Goal: Task Accomplishment & Management: Complete application form

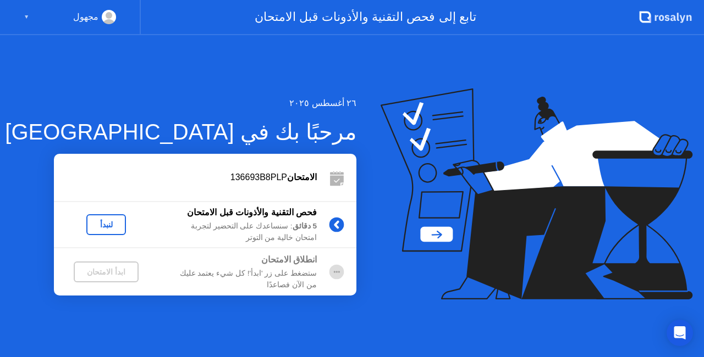
click at [107, 228] on div "لنبدأ" at bounding box center [106, 225] width 31 height 9
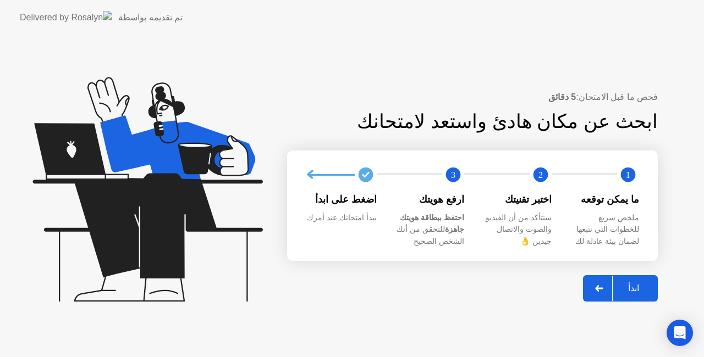
click at [636, 289] on div "ابدأ" at bounding box center [634, 288] width 42 height 10
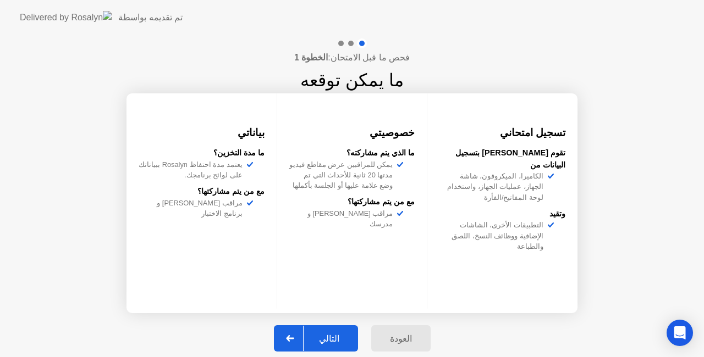
click at [341, 335] on div "التالي" at bounding box center [329, 339] width 51 height 10
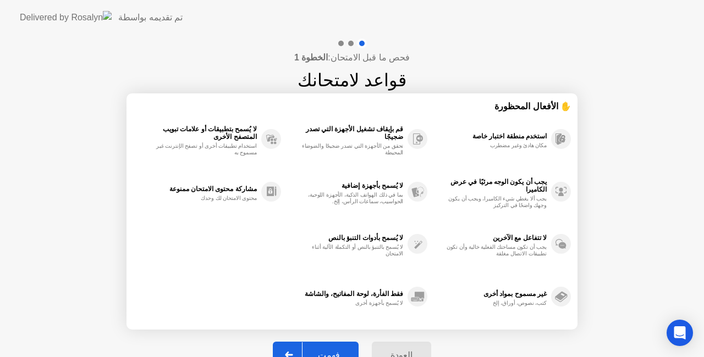
click at [336, 352] on div "فهمت" at bounding box center [328, 355] width 53 height 10
select select "Available cameras"
select select "Available speakers"
select select "Available microphones"
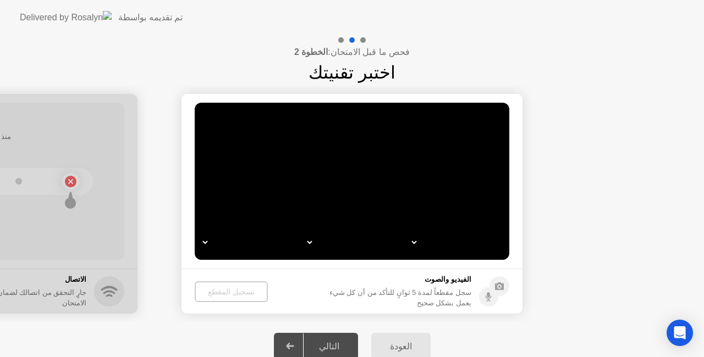
select select "*"
select select "*******"
select select "**********"
select select "*******"
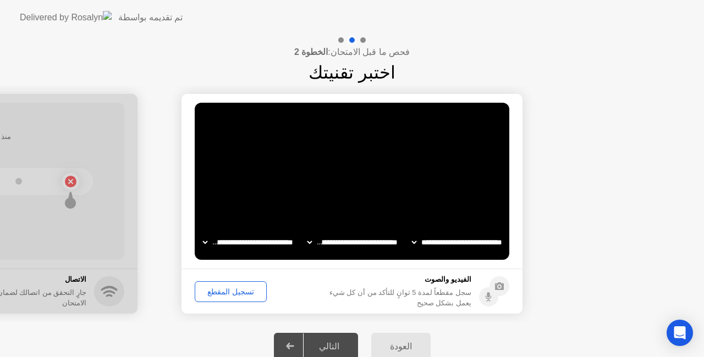
click at [221, 291] on div "تسجيل المقطع" at bounding box center [231, 292] width 64 height 9
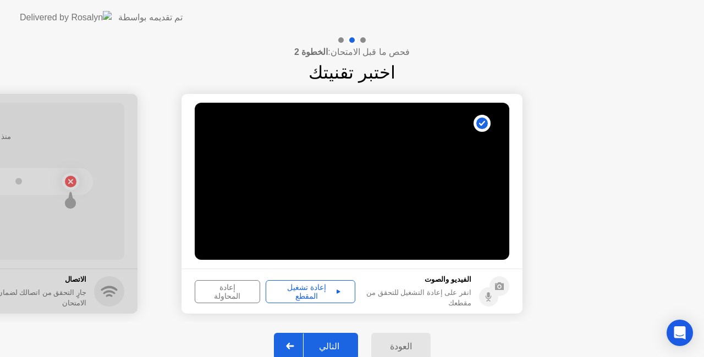
click at [318, 286] on div "إعادة تشغيل المقطع" at bounding box center [310, 292] width 82 height 18
click at [337, 292] on icon at bounding box center [339, 292] width 4 height 4
click at [330, 343] on div "التالي" at bounding box center [329, 347] width 51 height 10
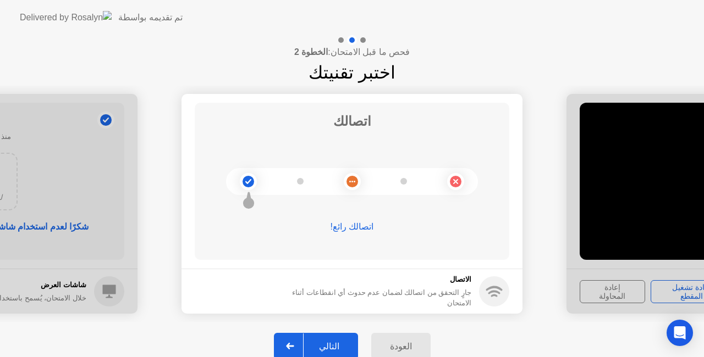
click at [332, 337] on button "التالي" at bounding box center [316, 346] width 84 height 26
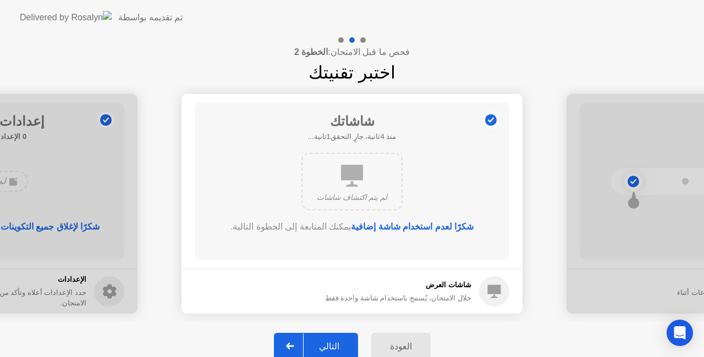
click at [331, 345] on div "التالي" at bounding box center [329, 347] width 51 height 10
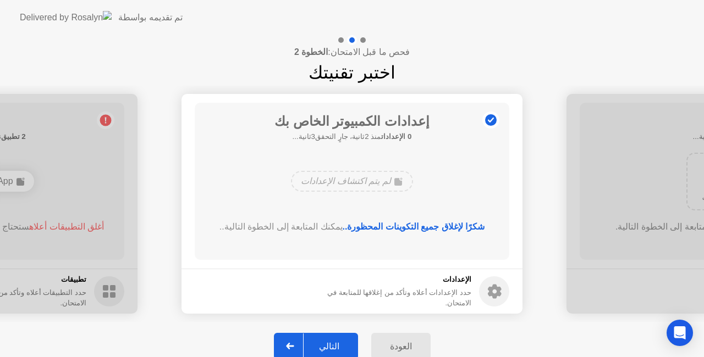
click at [331, 345] on div "التالي" at bounding box center [329, 347] width 51 height 10
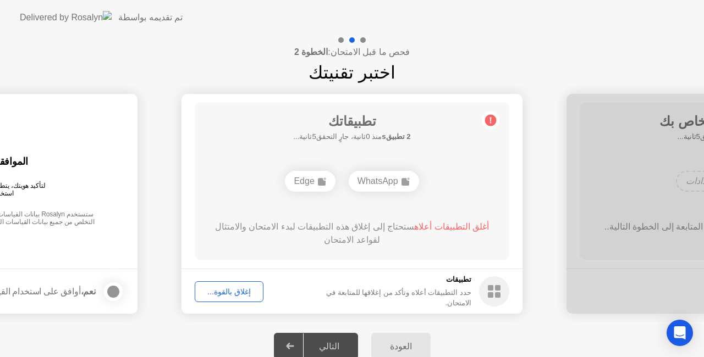
click at [215, 294] on div "إغلاق بالقوة..." at bounding box center [229, 292] width 61 height 9
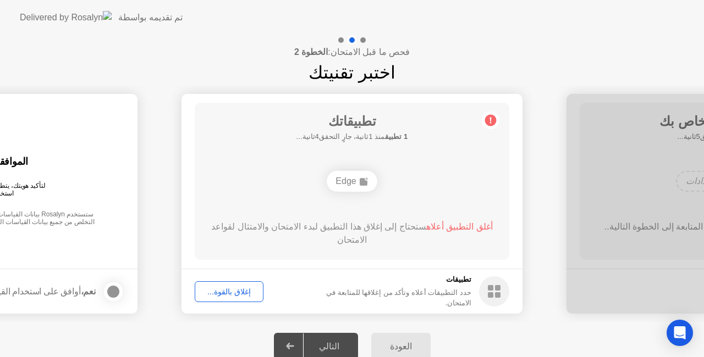
click at [332, 221] on div "أغلق التطبيق أعلاه ستحتاج إلى إغلاق هذا التطبيق لبدء الامتحان والامتثال لقواعد …" at bounding box center [352, 234] width 283 height 26
click at [228, 299] on button "إغلاق بالقوة..." at bounding box center [229, 292] width 69 height 21
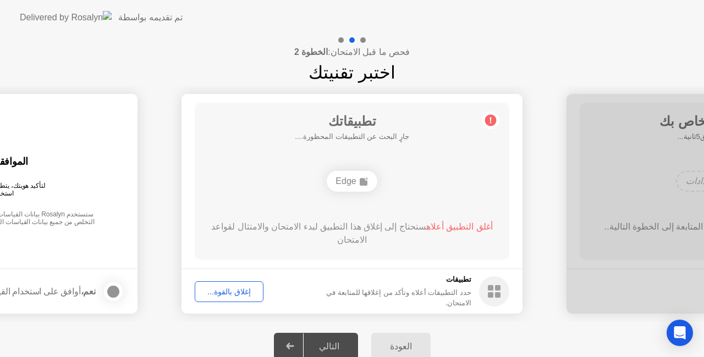
click at [493, 118] on circle at bounding box center [491, 121] width 12 height 12
click at [239, 288] on div "إغلاق بالقوة..." at bounding box center [229, 292] width 61 height 9
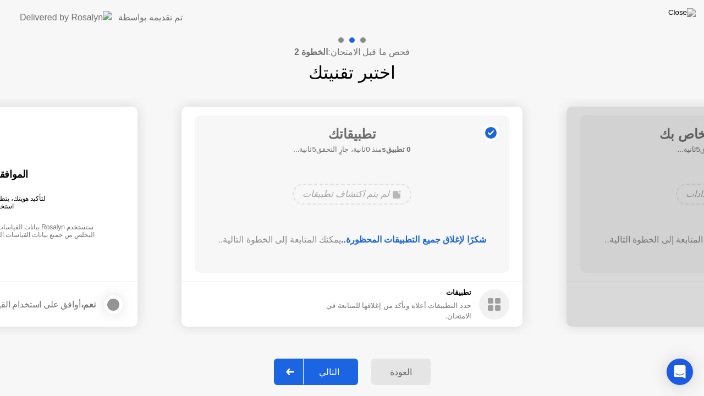
click at [375, 254] on div "شكرًا لإغلاق جميع التطبيقات المحظورة.. يمكنك المتابعة إلى الخطوة التالية.." at bounding box center [352, 248] width 283 height 31
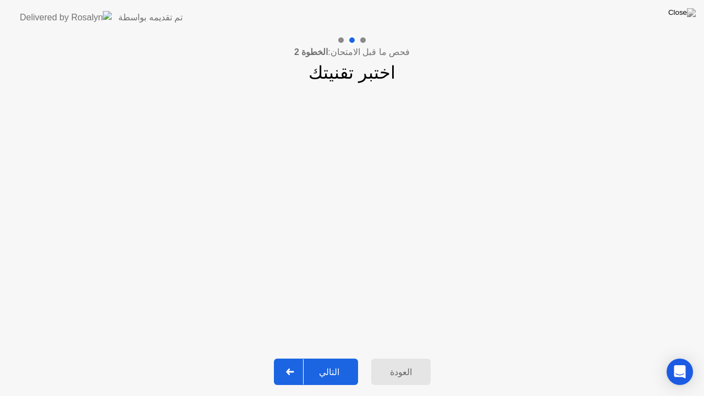
click at [334, 357] on div "التالي" at bounding box center [329, 372] width 51 height 10
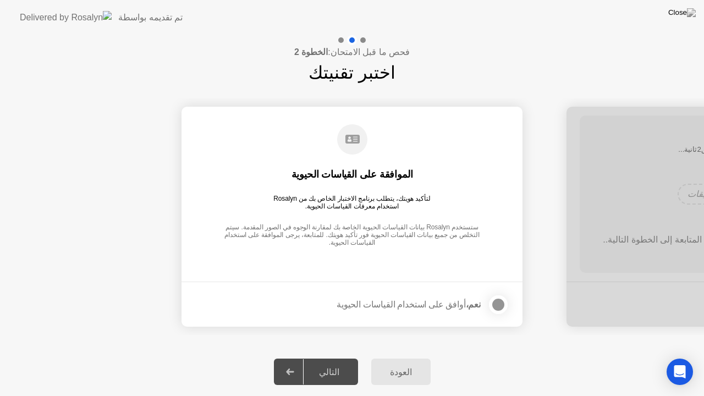
click at [497, 301] on div at bounding box center [498, 304] width 13 height 13
click at [343, 357] on div "التالي" at bounding box center [329, 372] width 51 height 10
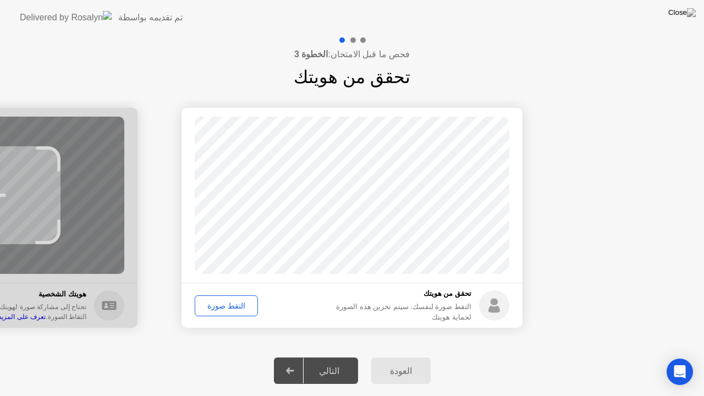
click at [229, 309] on div "التقط صورة" at bounding box center [227, 305] width 56 height 9
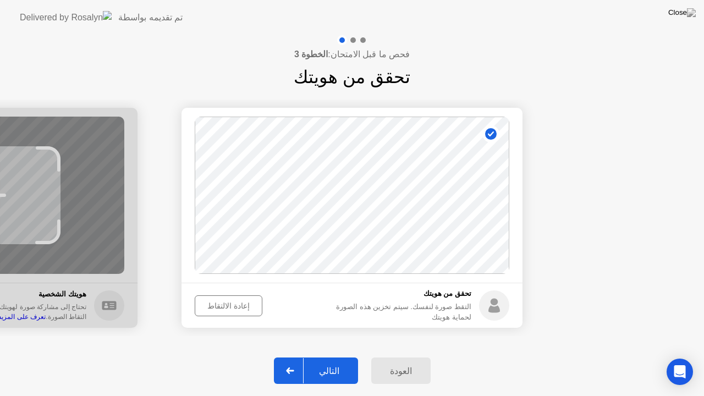
click at [229, 309] on div "إعادة الالتقاط" at bounding box center [229, 305] width 60 height 9
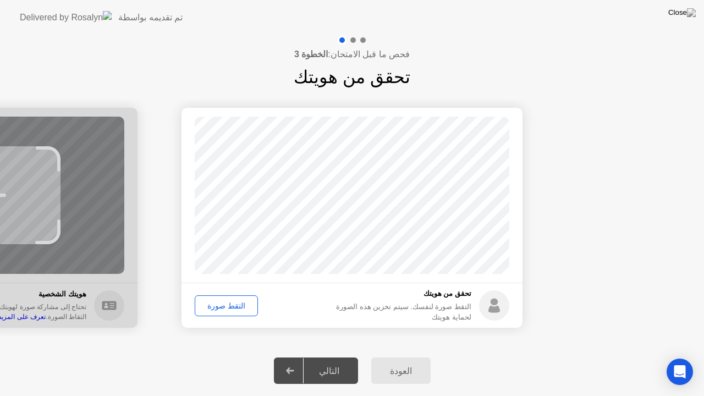
click at [229, 306] on div "التقط صورة" at bounding box center [227, 305] width 56 height 9
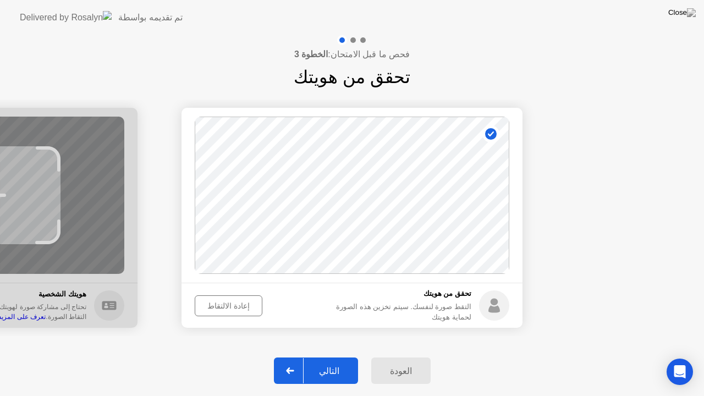
click at [326, 357] on div "التالي" at bounding box center [329, 371] width 51 height 10
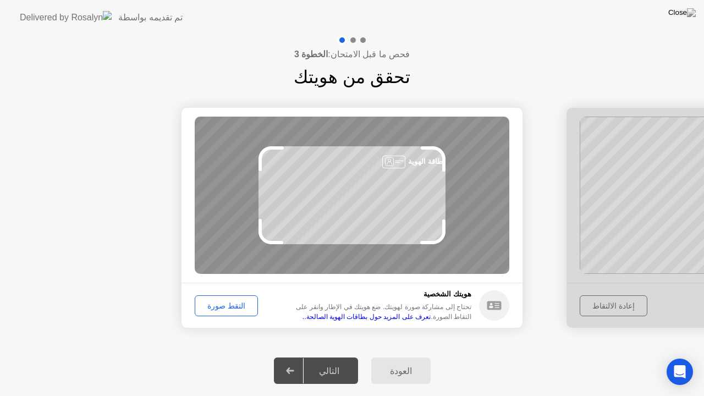
click at [223, 304] on div "التقط صورة" at bounding box center [227, 305] width 56 height 9
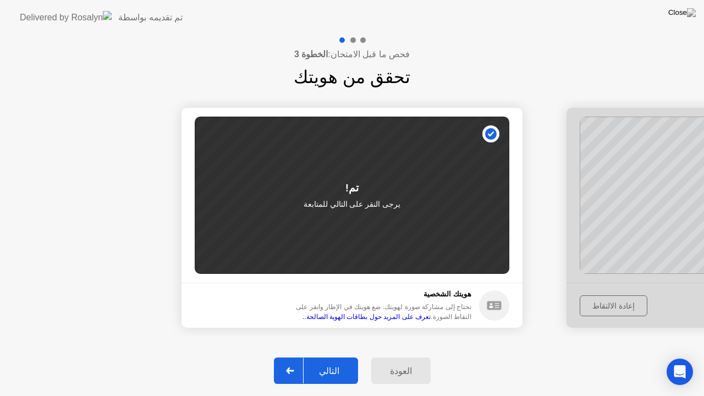
click at [334, 357] on div "التالي" at bounding box center [329, 371] width 51 height 10
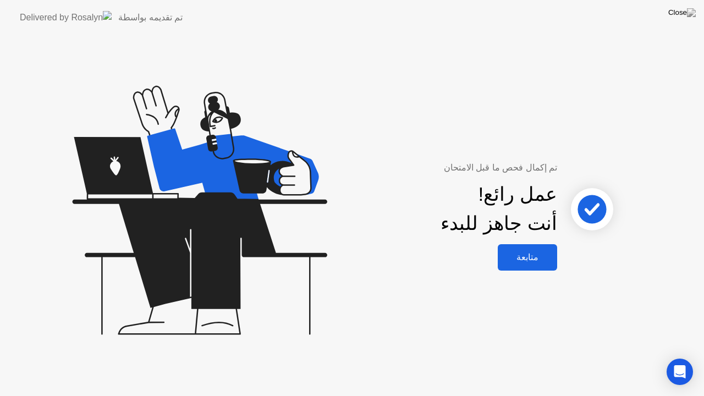
click at [528, 262] on div "متابعة" at bounding box center [527, 257] width 53 height 10
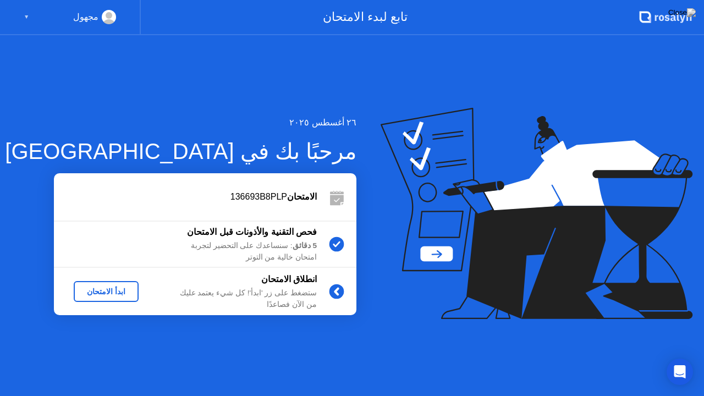
click at [112, 289] on div "ابدأ الامتحان" at bounding box center [106, 291] width 56 height 9
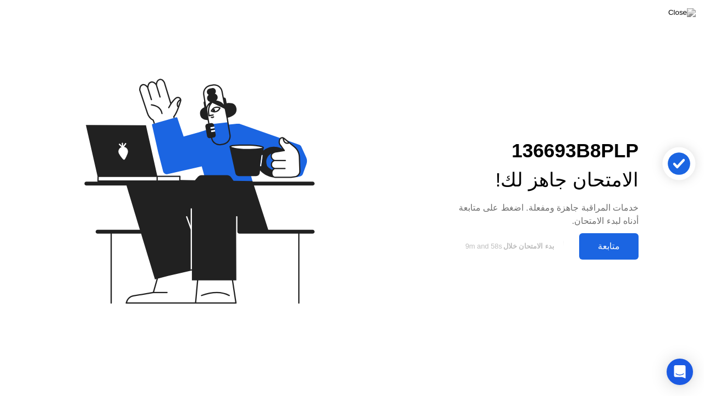
click at [608, 246] on div "متابعة" at bounding box center [608, 246] width 53 height 10
